Goal: Contribute content

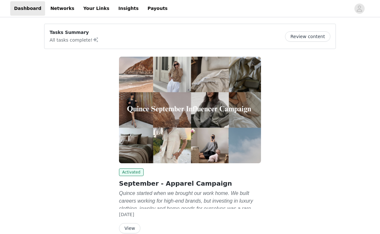
click at [310, 34] on button "Review content" at bounding box center [307, 36] width 45 height 10
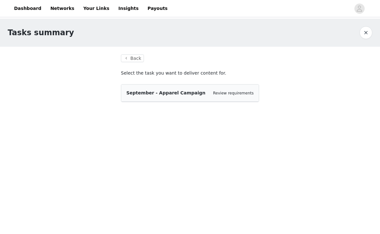
click at [212, 91] on div "September - Apparel Campaign Review requirements" at bounding box center [189, 92] width 127 height 7
click at [173, 95] on span "September - Apparel Campaign" at bounding box center [165, 92] width 79 height 5
click at [135, 96] on div "September - Apparel Campaign" at bounding box center [165, 92] width 79 height 7
click at [146, 95] on span "September - Apparel Campaign" at bounding box center [165, 92] width 79 height 5
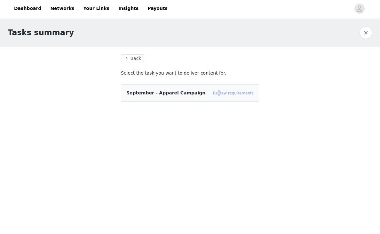
click at [221, 91] on link "Review requirements" at bounding box center [233, 93] width 41 height 4
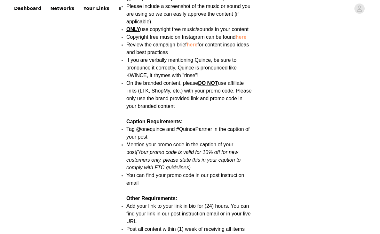
scroll to position [1298, 0]
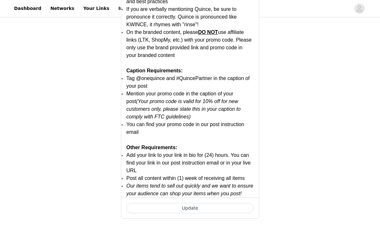
click at [200, 209] on button "Update" at bounding box center [189, 208] width 127 height 10
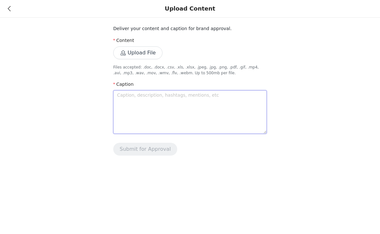
click at [161, 104] on textarea at bounding box center [189, 111] width 153 height 43
paste textarea "Sweater weather with @onequince 🍂🤎☕️🍁 use code INFG-25SYDNEYISULLIVAN10 for 10%…"
type textarea "Sweater weather with @onequince 🍂🤎☕️🍁 use code INFG-25SYDNEYISULLIVAN10 for 10%…"
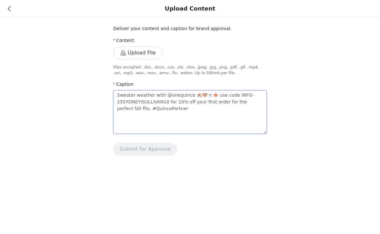
type textarea "Sweater weather with @onequince 🍂🤎☕️🍁 use code INFG-25SYDNEYISULLIVAN10 for 10%…"
click at [143, 56] on button "Upload File" at bounding box center [137, 52] width 49 height 13
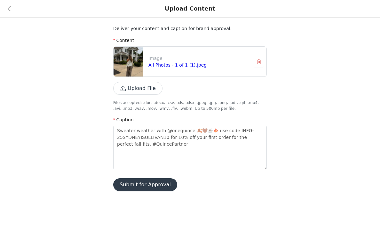
click at [149, 181] on button "Submit for Approval" at bounding box center [145, 184] width 64 height 13
